Goal: Task Accomplishment & Management: Manage account settings

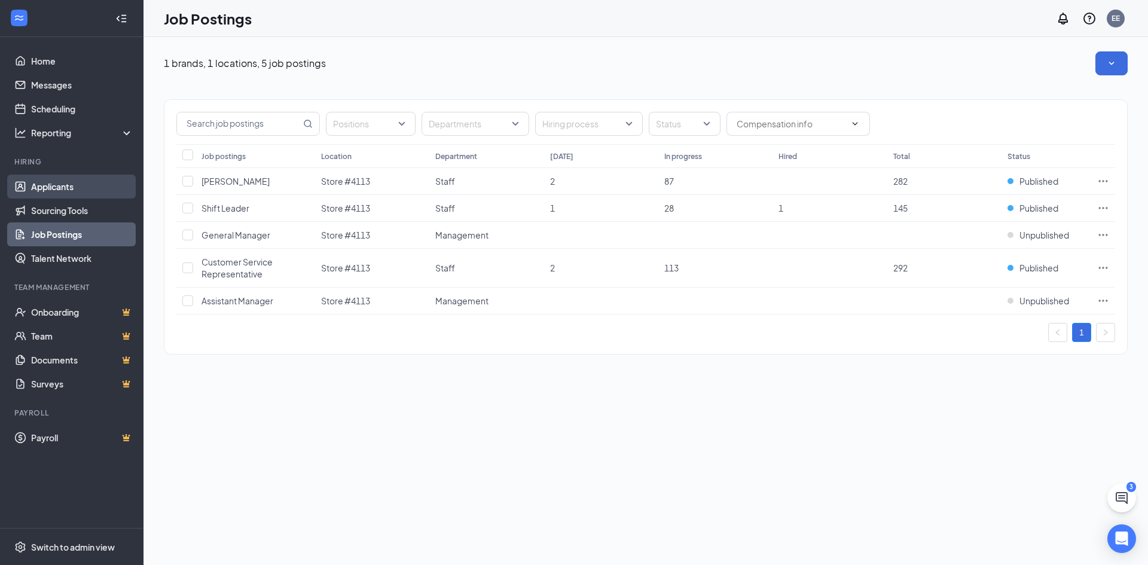
click at [33, 187] on link "Applicants" at bounding box center [82, 187] width 102 height 24
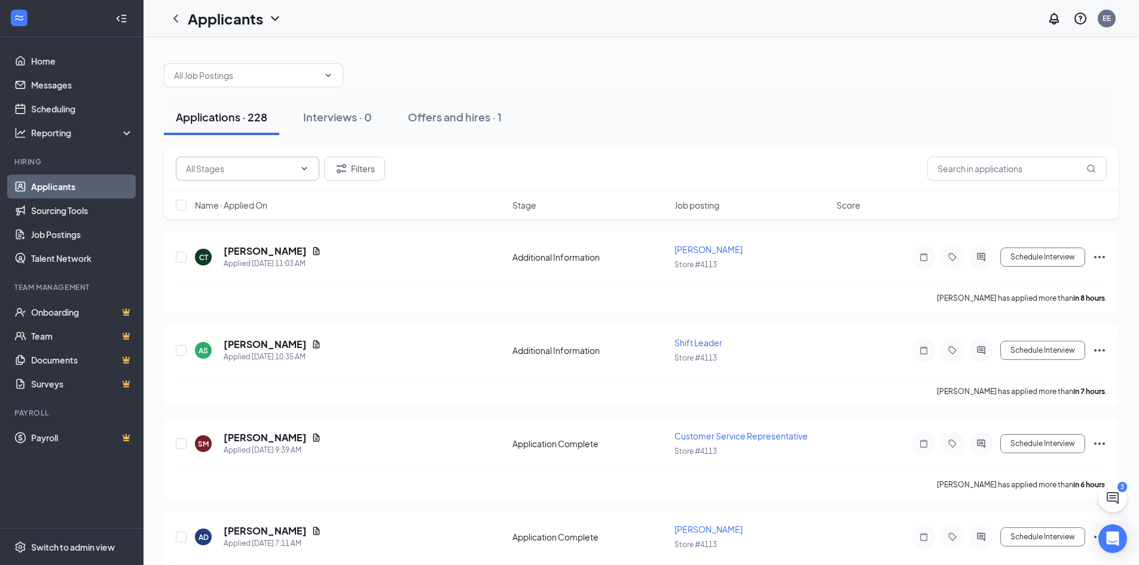
click at [300, 170] on icon "ChevronDown" at bounding box center [305, 169] width 10 height 10
click at [255, 221] on div "Application Complete (802)" at bounding box center [238, 224] width 106 height 13
type input "Application Complete (802)"
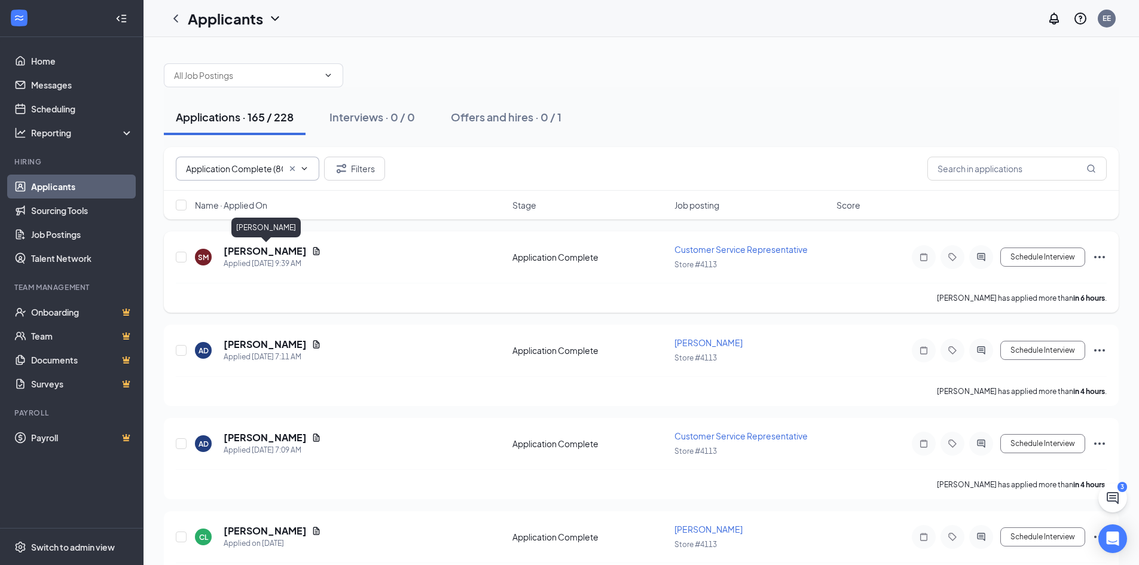
click at [239, 256] on h5 "[PERSON_NAME]" at bounding box center [265, 251] width 83 height 13
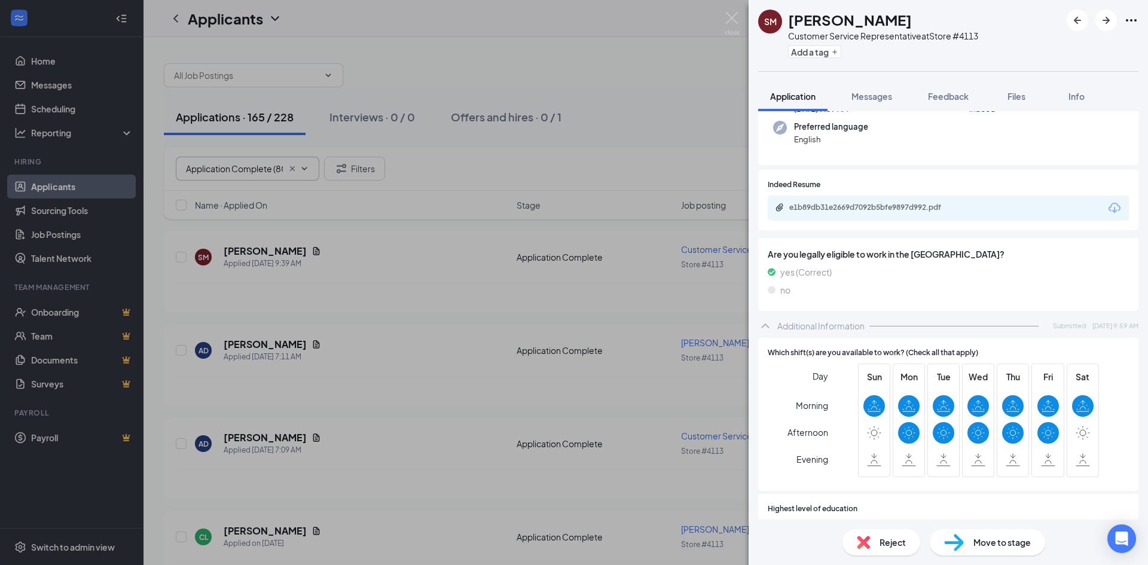
scroll to position [115, 0]
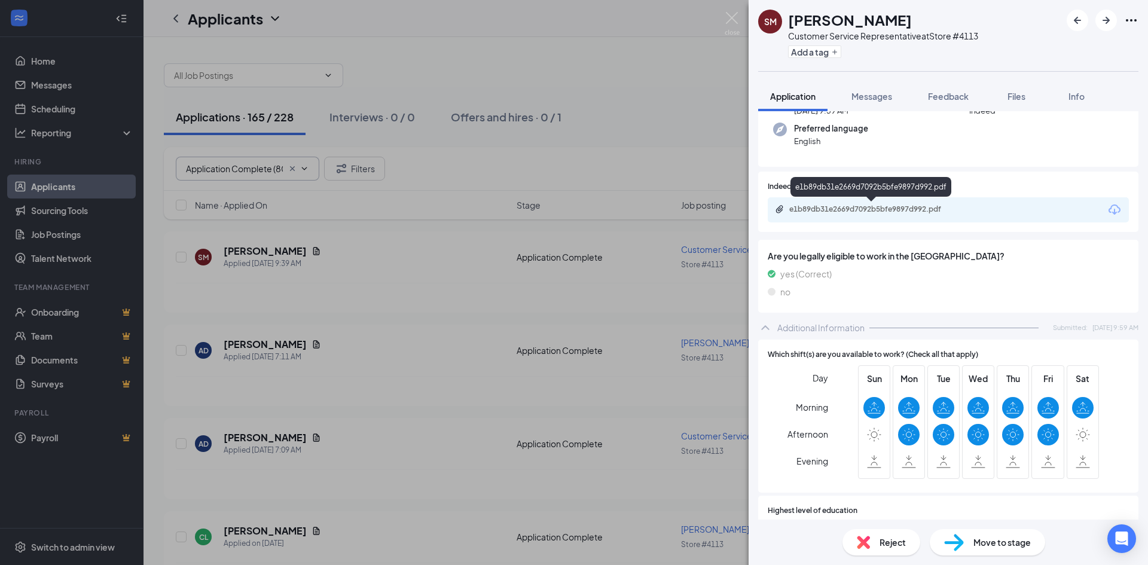
click at [833, 211] on div "e1b89db31e2669d7092b5bfe9897d992.pdf" at bounding box center [872, 209] width 167 height 10
click at [313, 298] on div "SM [PERSON_NAME] Customer Service Representative at Store #4113 Add a tag Appli…" at bounding box center [574, 282] width 1148 height 565
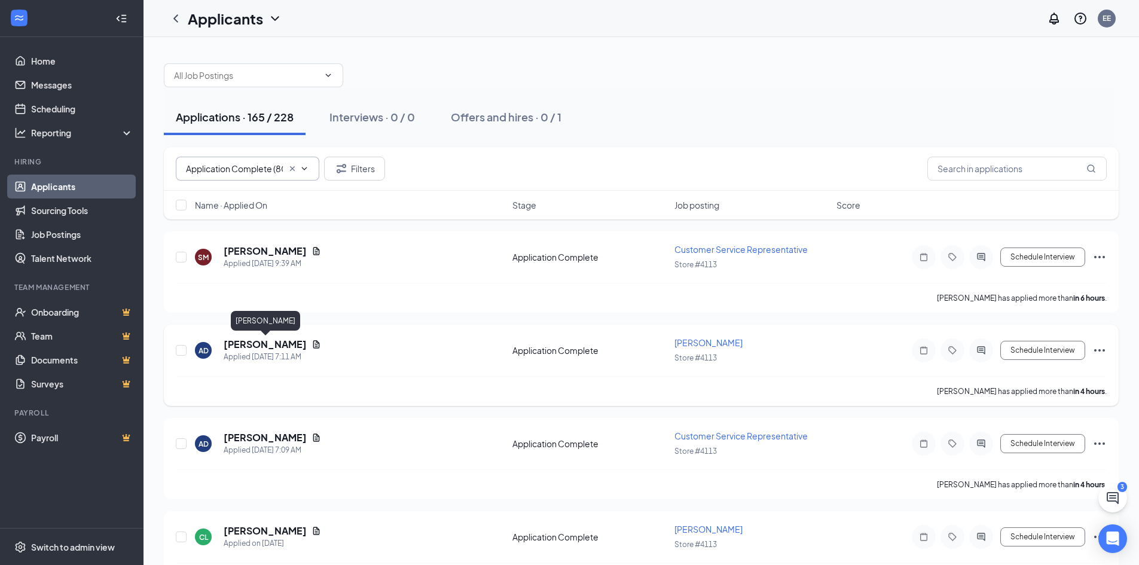
click at [266, 347] on h5 "[PERSON_NAME]" at bounding box center [265, 344] width 83 height 13
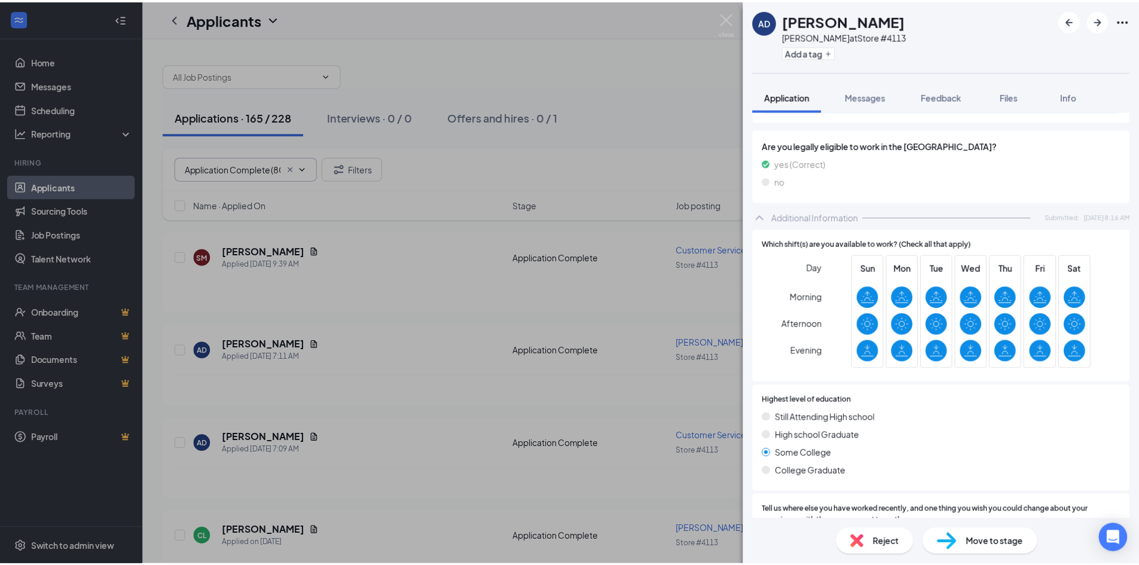
scroll to position [149, 0]
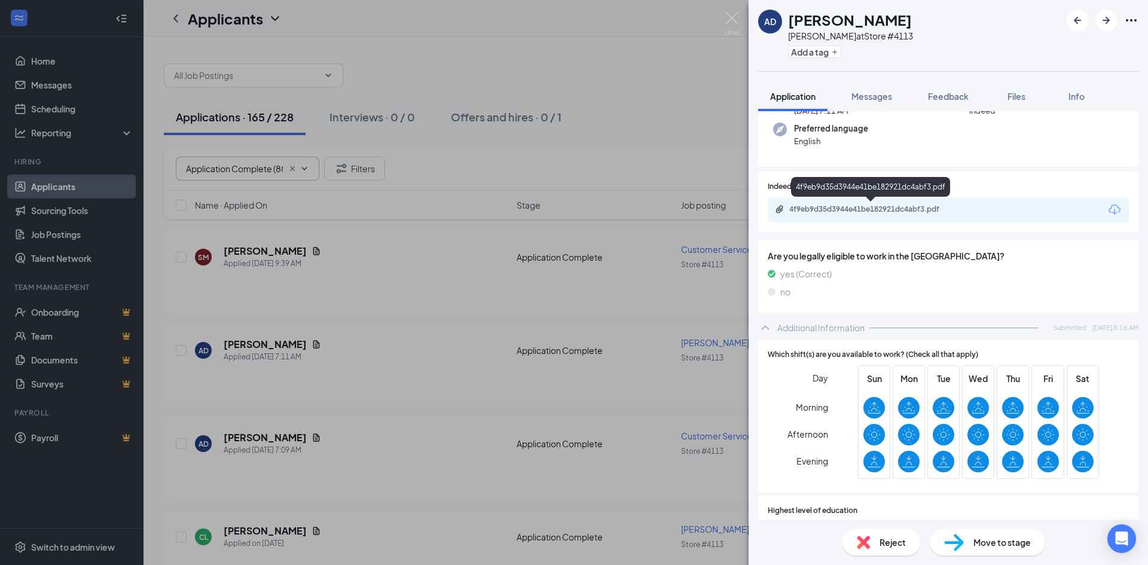
click at [882, 208] on div "4f9eb9d35d3944e41be182921dc4abf3.pdf" at bounding box center [872, 209] width 167 height 10
click at [385, 432] on div "AD [PERSON_NAME] at Store #4113 Add a tag Application Messages Feedback Files I…" at bounding box center [574, 282] width 1148 height 565
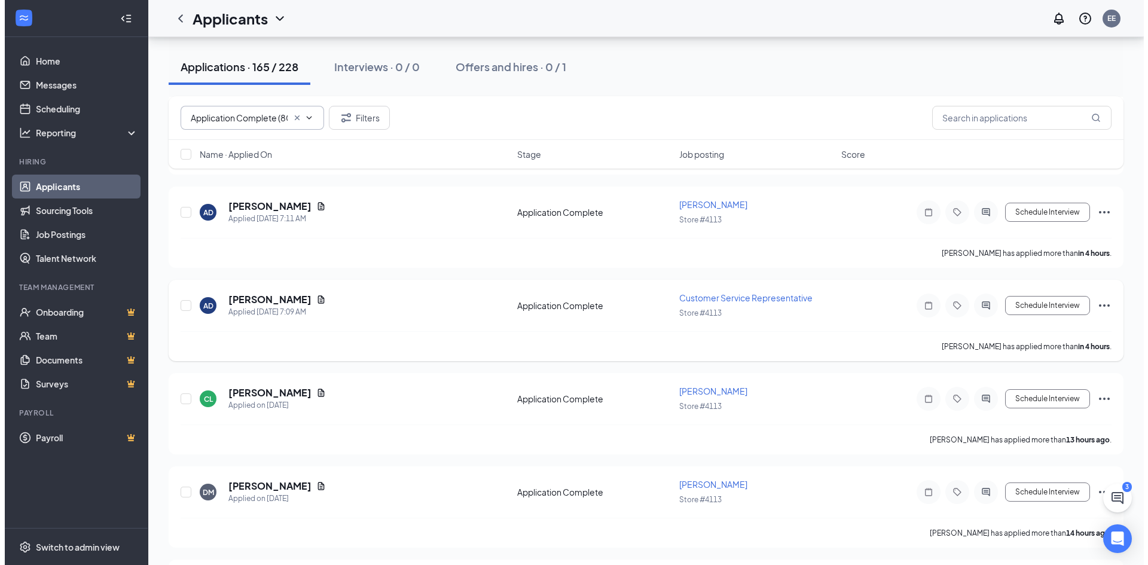
scroll to position [179, 0]
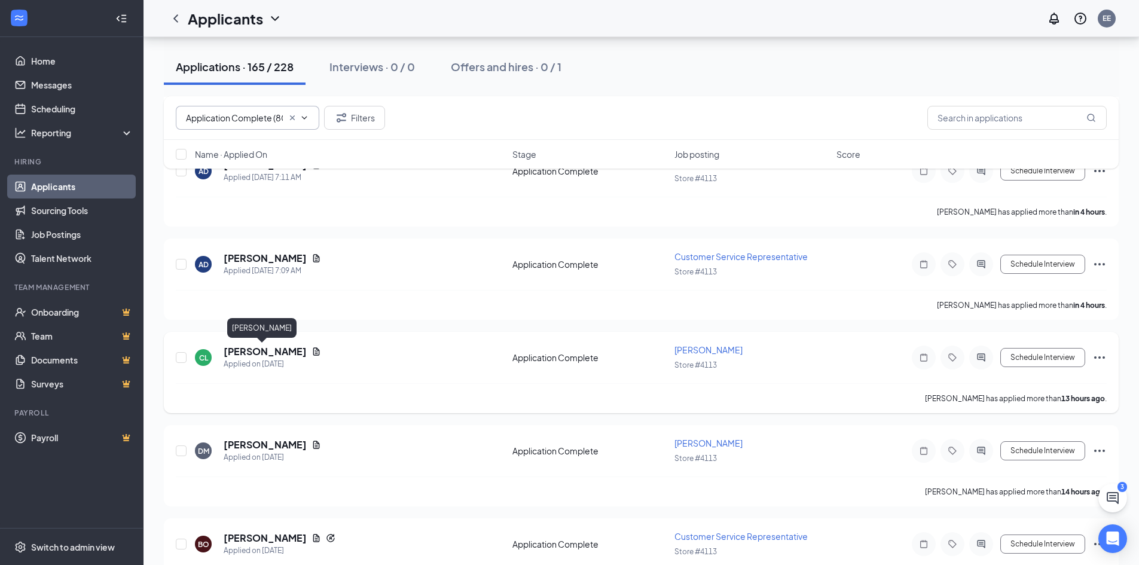
click at [229, 352] on h5 "[PERSON_NAME]" at bounding box center [265, 351] width 83 height 13
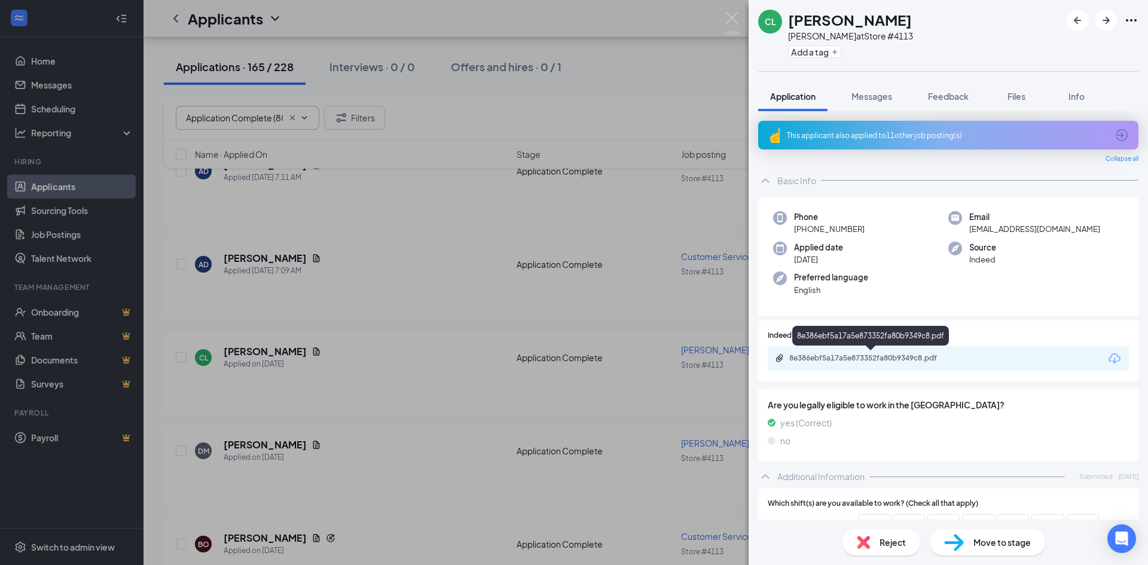
click at [862, 361] on div "8e386ebf5a17a5e873352fa80b9349c8.pdf" at bounding box center [872, 358] width 167 height 10
click at [420, 411] on div "CL [PERSON_NAME] [PERSON_NAME] at Store #4113 Add a tag Application Messages Fe…" at bounding box center [574, 282] width 1148 height 565
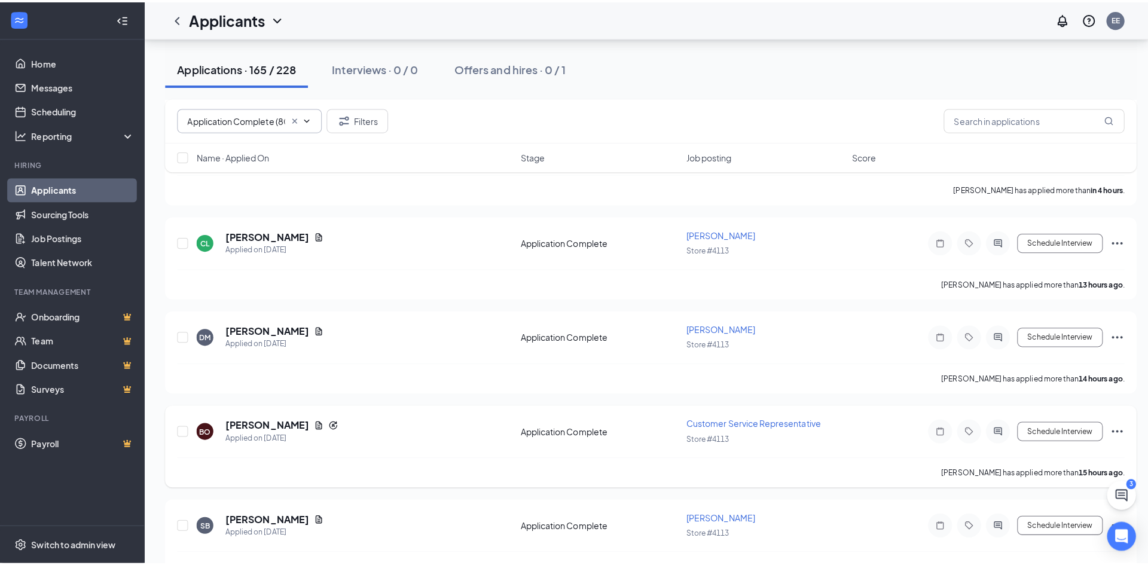
scroll to position [299, 0]
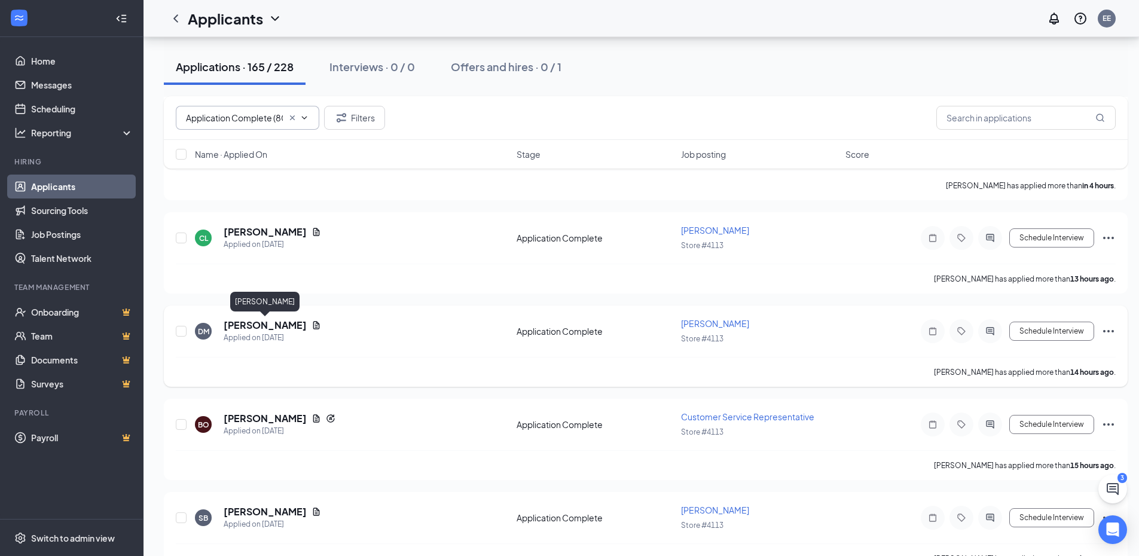
click at [274, 328] on h5 "[PERSON_NAME]" at bounding box center [265, 325] width 83 height 13
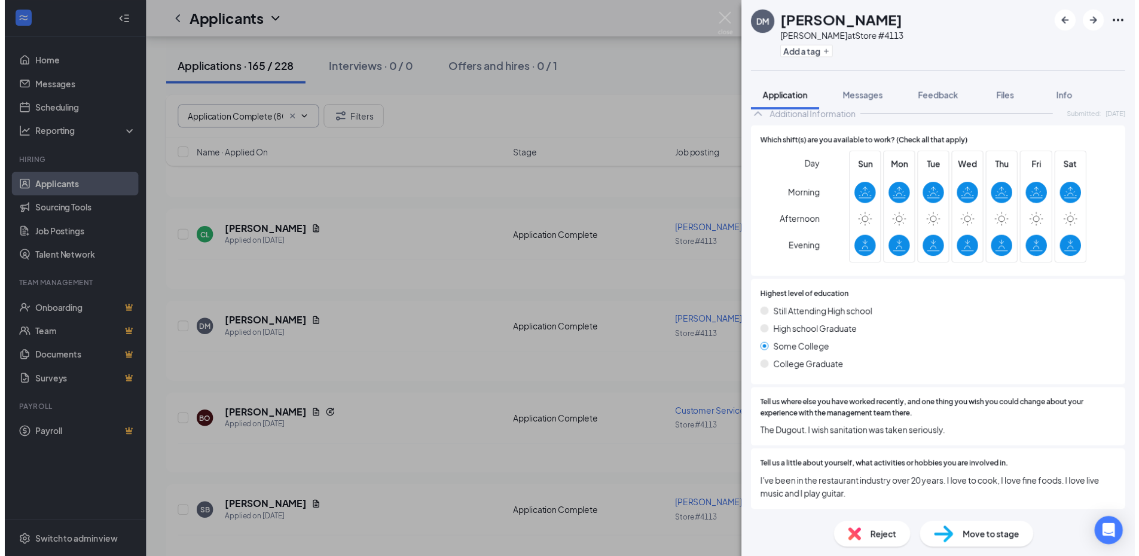
scroll to position [362, 0]
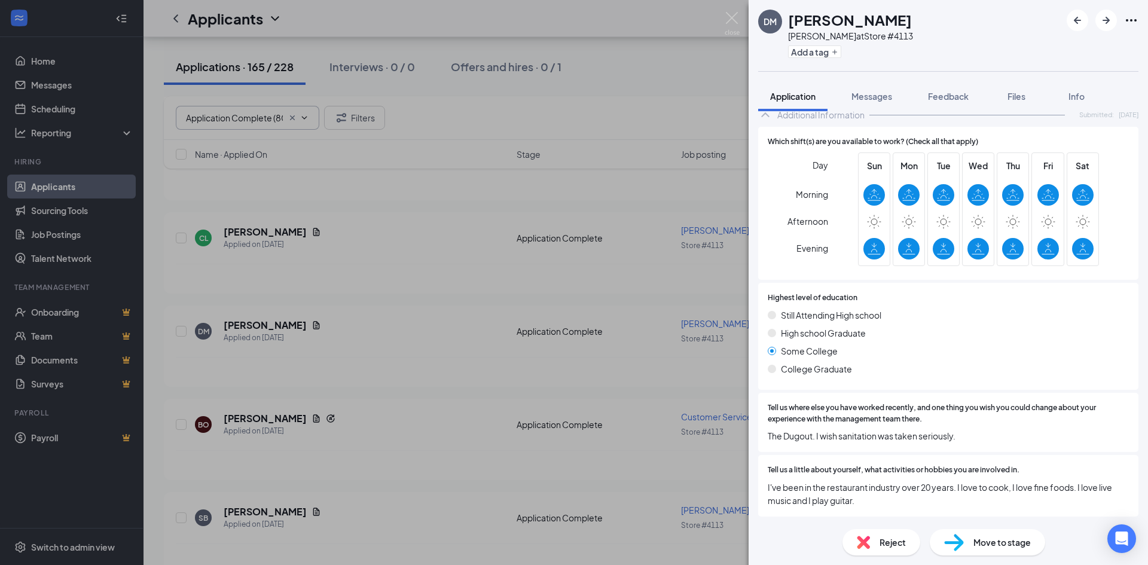
click at [400, 380] on div "[PERSON_NAME] [PERSON_NAME] at Store #4113 Add a tag Application Messages Feedb…" at bounding box center [574, 282] width 1148 height 565
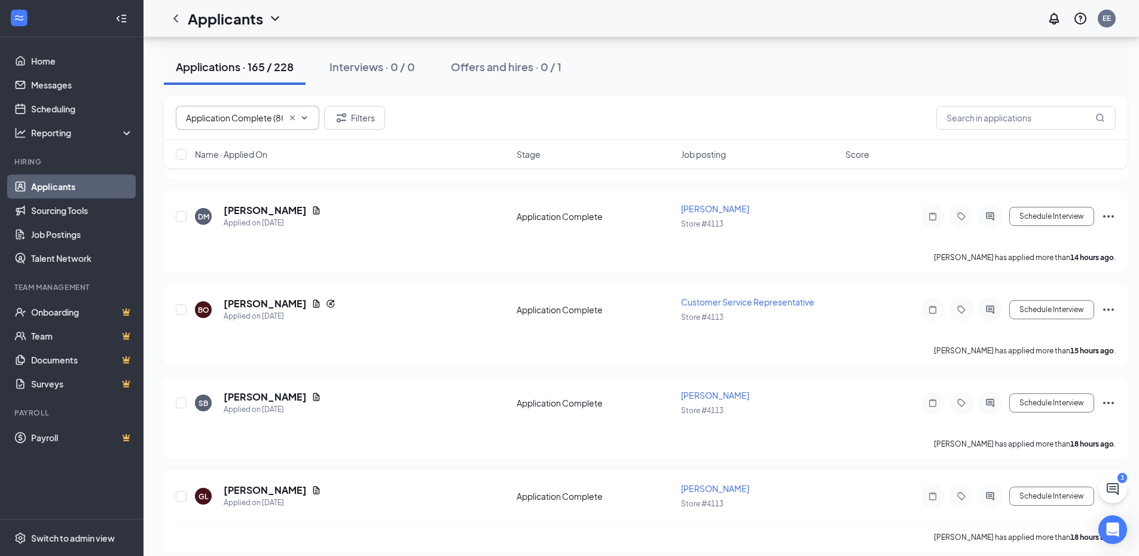
scroll to position [418, 0]
